Goal: Information Seeking & Learning: Learn about a topic

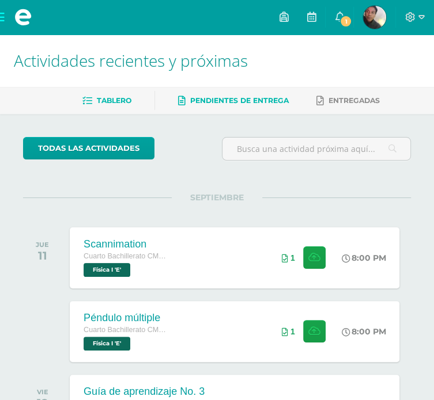
click at [246, 95] on link "Pendientes de entrega" at bounding box center [233, 101] width 111 height 18
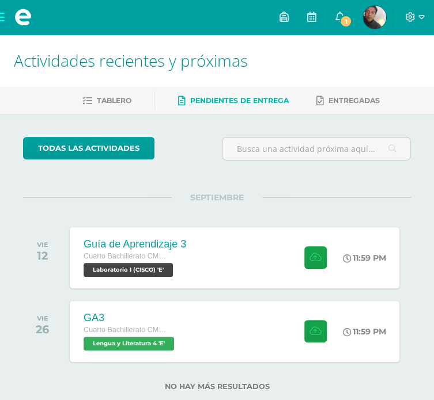
scroll to position [27, 0]
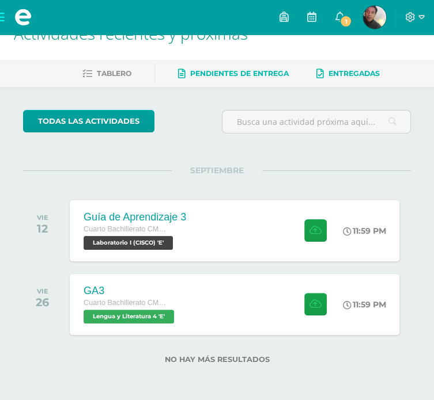
click at [343, 71] on span "Entregadas" at bounding box center [353, 73] width 51 height 9
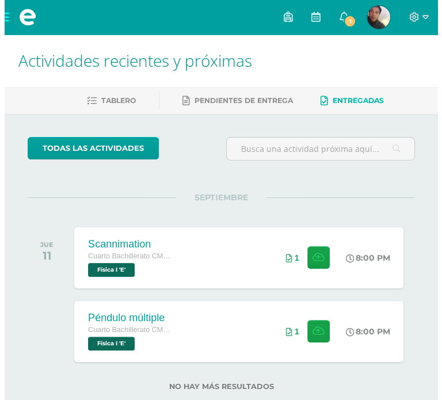
scroll to position [27, 0]
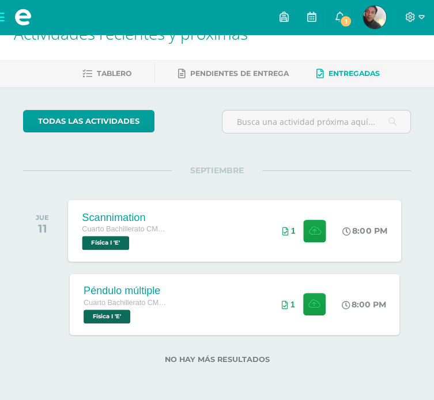
click at [244, 241] on div "Scannimation Cuarto Bachillerato CMP Bachillerato en CCLL con Orientación en Co…" at bounding box center [234, 231] width 333 height 62
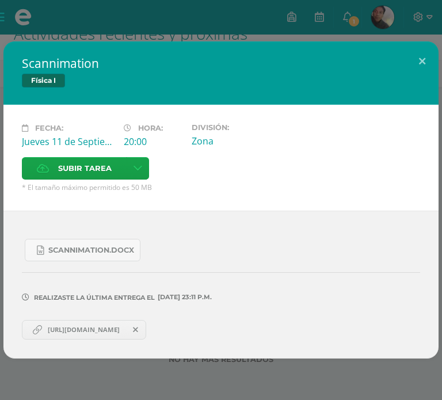
click at [138, 326] on icon at bounding box center [135, 330] width 5 height 8
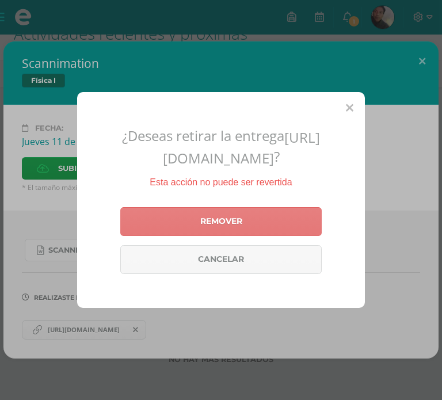
click at [249, 236] on link "Remover" at bounding box center [221, 221] width 202 height 29
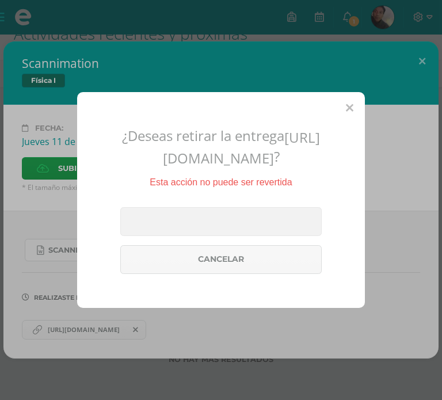
scroll to position [0, 0]
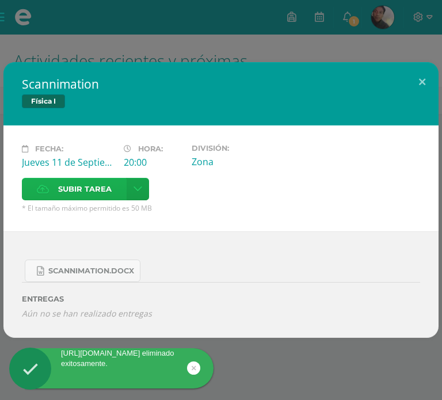
click at [112, 179] on span "Subir tarea" at bounding box center [85, 189] width 54 height 21
click at [0, 0] on input "Subir tarea" at bounding box center [0, 0] width 0 height 0
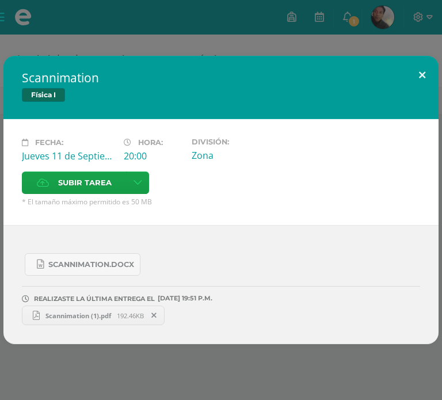
click at [430, 85] on button at bounding box center [422, 75] width 33 height 39
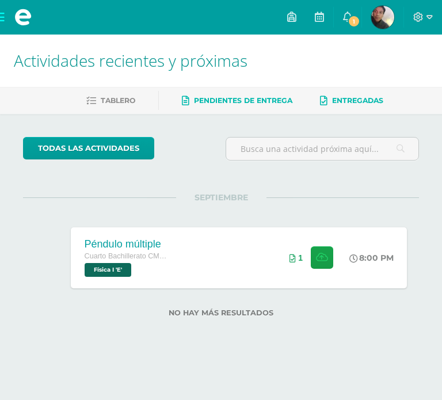
click at [251, 108] on link "Pendientes de entrega" at bounding box center [237, 101] width 111 height 18
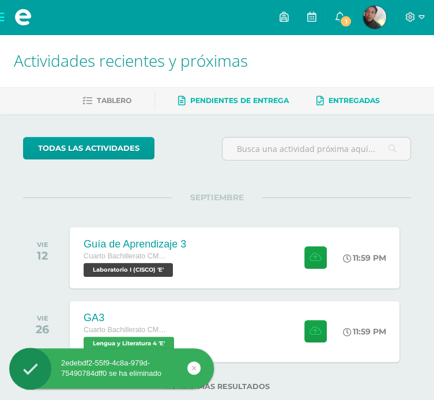
click at [359, 101] on span "Entregadas" at bounding box center [353, 100] width 51 height 9
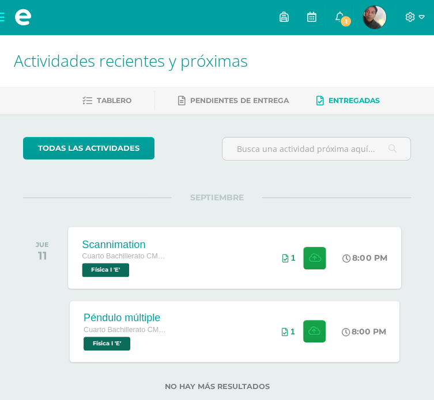
click at [166, 263] on div "Cuarto Bachillerato CMP Bachillerato en CCLL con Orientación en Computación Fís…" at bounding box center [125, 264] width 87 height 26
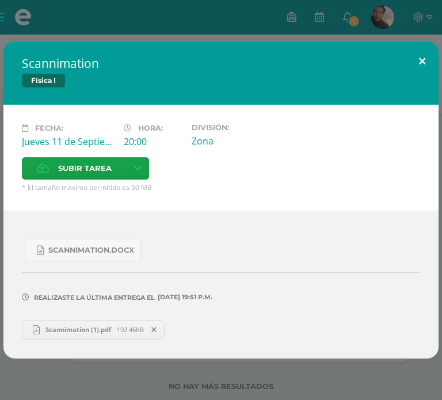
click at [418, 74] on button at bounding box center [422, 60] width 33 height 39
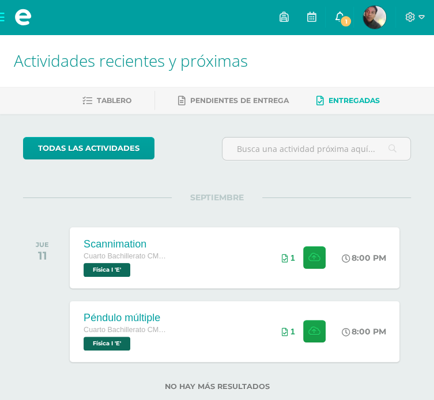
click at [343, 25] on span "1" at bounding box center [345, 21] width 13 height 13
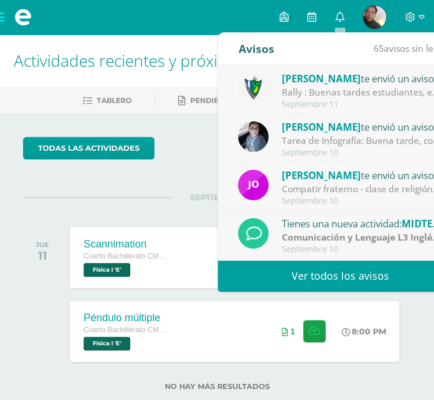
click at [321, 81] on span "[PERSON_NAME]" at bounding box center [321, 78] width 79 height 13
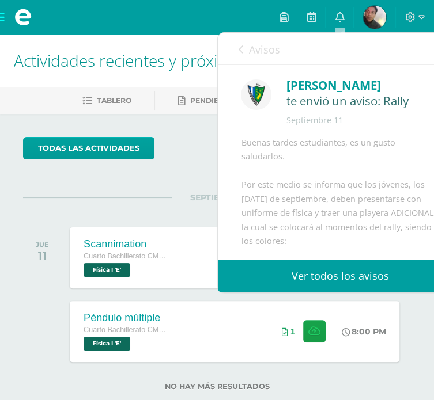
click at [249, 54] on span "Avisos" at bounding box center [263, 50] width 31 height 14
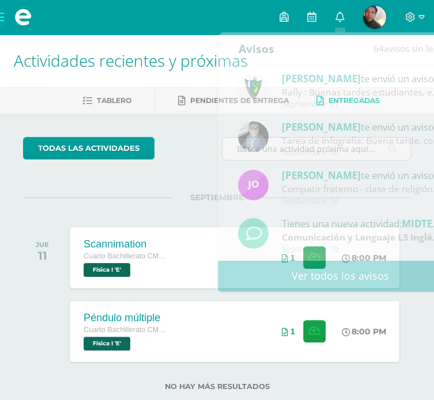
click at [176, 168] on div "todas las Actividades" at bounding box center [117, 153] width 199 height 33
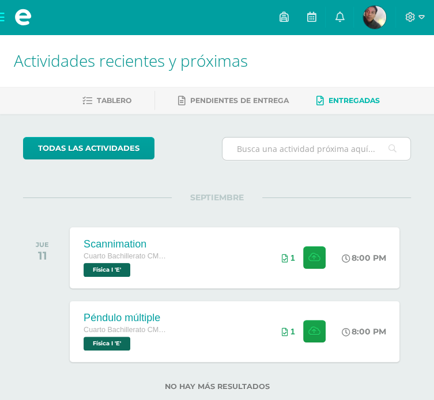
scroll to position [27, 0]
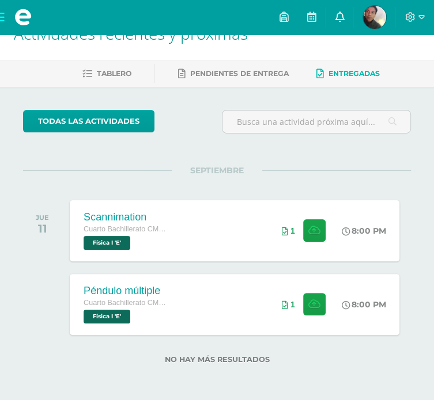
click at [337, 13] on icon at bounding box center [339, 17] width 9 height 10
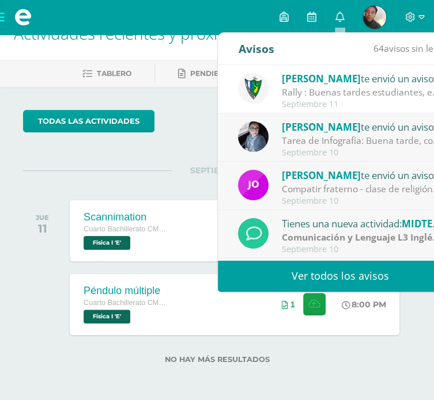
scroll to position [20, 0]
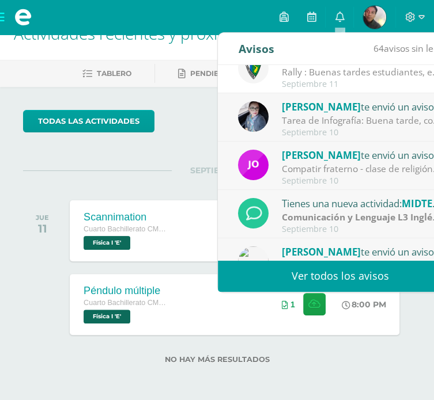
click at [348, 130] on div "Septiembre 10" at bounding box center [362, 133] width 160 height 10
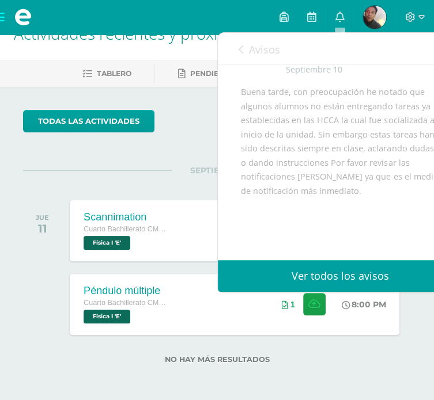
scroll to position [0, 0]
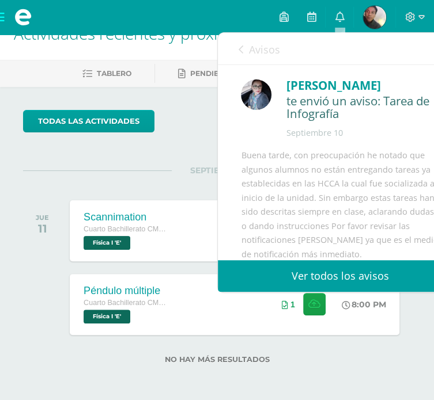
click at [258, 55] on span "Avisos" at bounding box center [263, 50] width 31 height 14
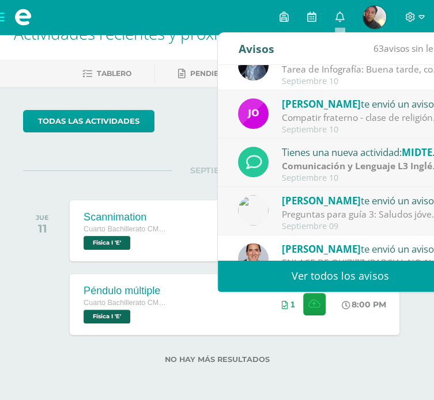
scroll to position [73, 0]
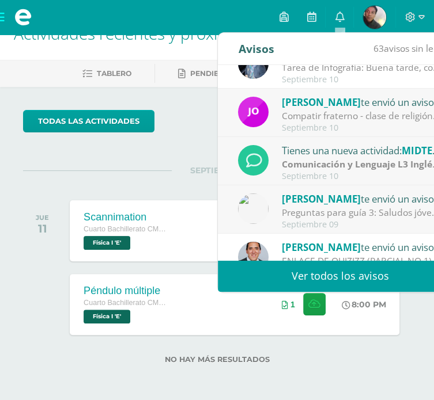
click at [291, 132] on div "Septiembre 10" at bounding box center [362, 128] width 160 height 10
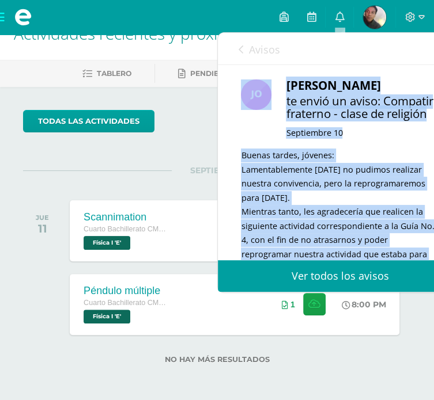
scroll to position [0, 0]
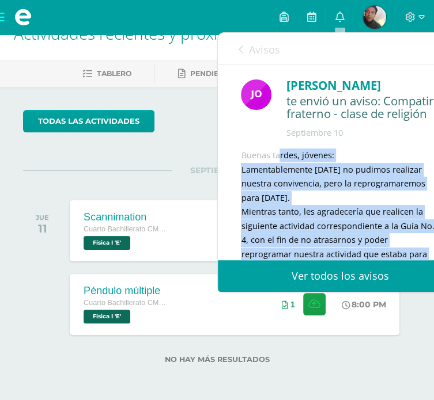
drag, startPoint x: 295, startPoint y: 218, endPoint x: 237, endPoint y: 163, distance: 79.8
click at [237, 163] on div "Jorge Lemus te envió un aviso: Compatir fraterno - clase de religión Septiembre…" at bounding box center [340, 345] width 244 height 560
copy div "Buenas tardes, jóvenes: Lamentablemente hoy no pudimos realizar nuestra convive…"
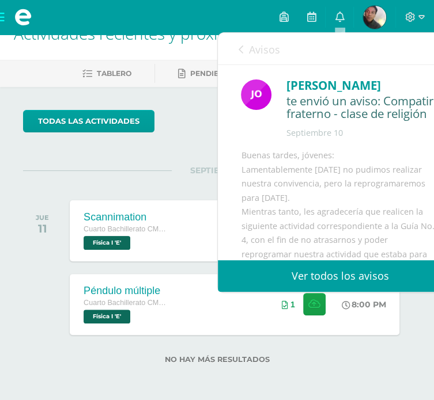
click at [246, 48] on link "Avisos" at bounding box center [258, 49] width 41 height 33
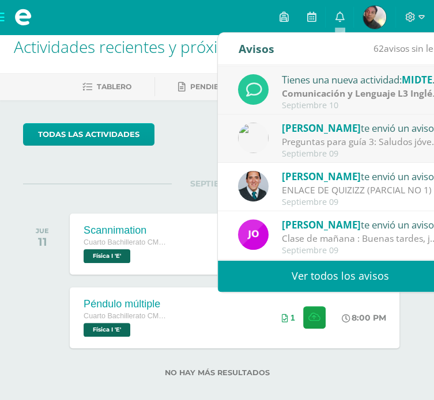
scroll to position [191, 0]
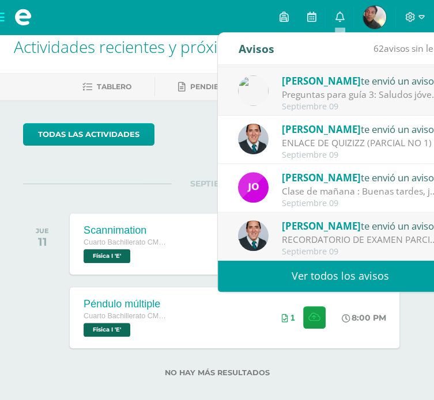
click at [314, 278] on link "Ver todos los avisos" at bounding box center [340, 276] width 244 height 32
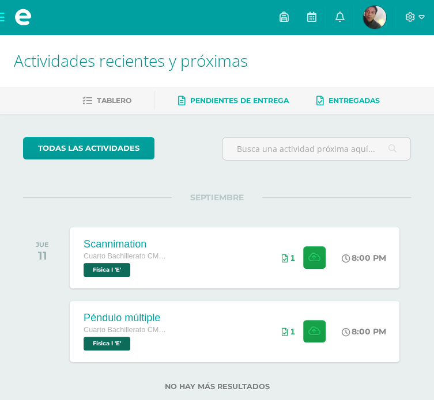
click at [238, 98] on span "Pendientes de entrega" at bounding box center [239, 100] width 98 height 9
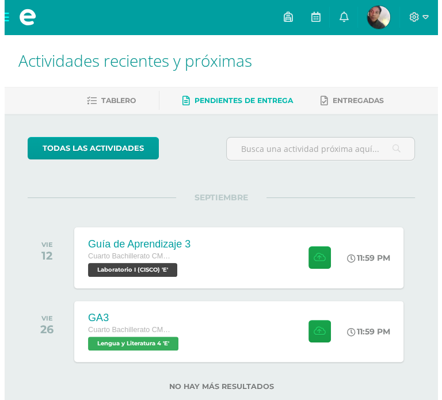
scroll to position [27, 0]
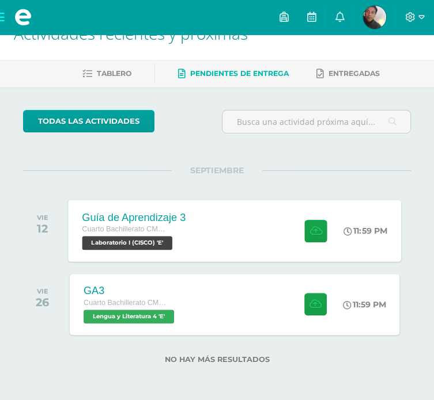
click at [241, 236] on div "Guía de Aprendizaje 3 Cuarto Bachillerato CMP Bachillerato en CCLL con Orientac…" at bounding box center [234, 231] width 333 height 62
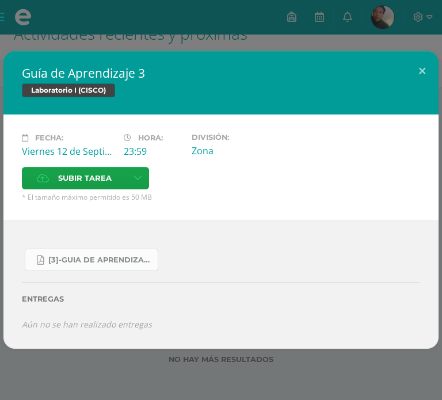
click at [78, 256] on span "[3]-GUIA DE APRENDIZAJE 3 IV [PERSON_NAME] CISCO UNIDAD 4.pdf" at bounding box center [100, 260] width 104 height 9
